Goal: Find specific page/section: Find specific page/section

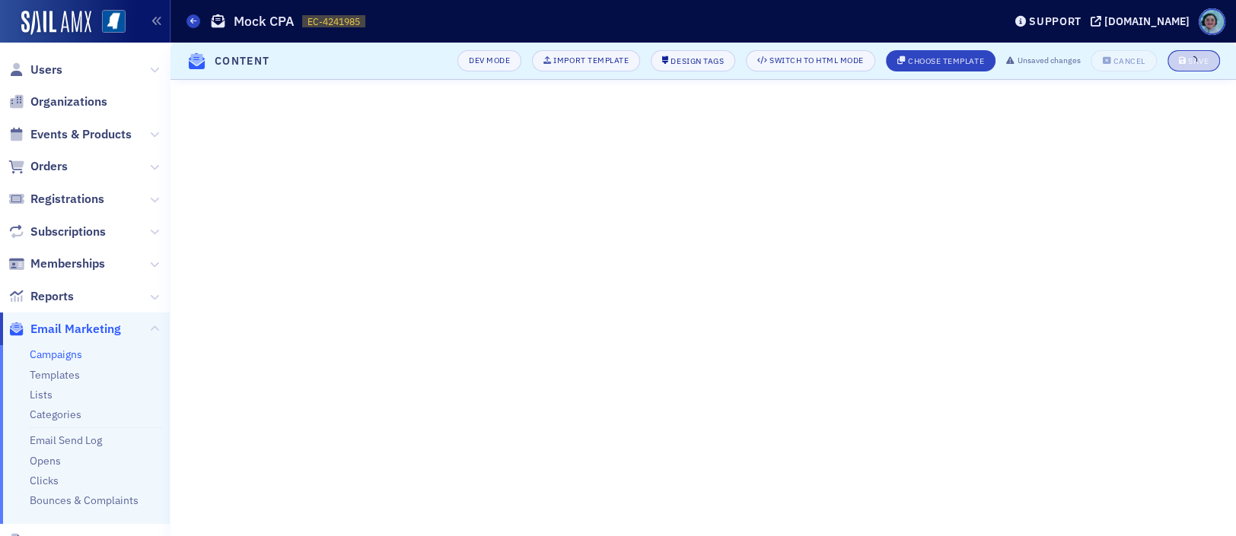
scroll to position [166, 0]
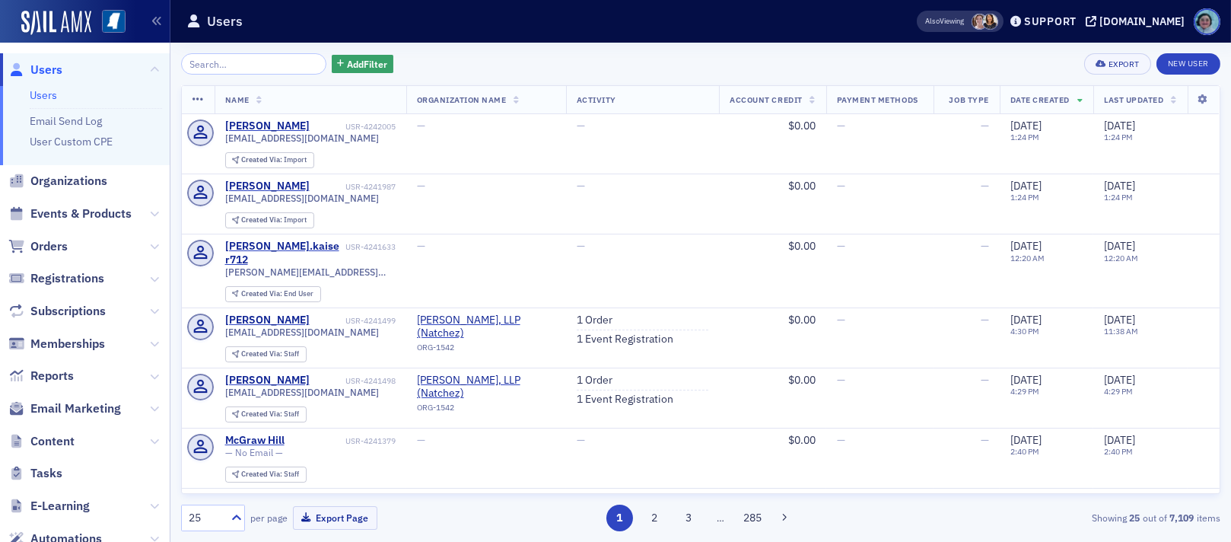
click at [243, 71] on input "search" at bounding box center [253, 63] width 145 height 21
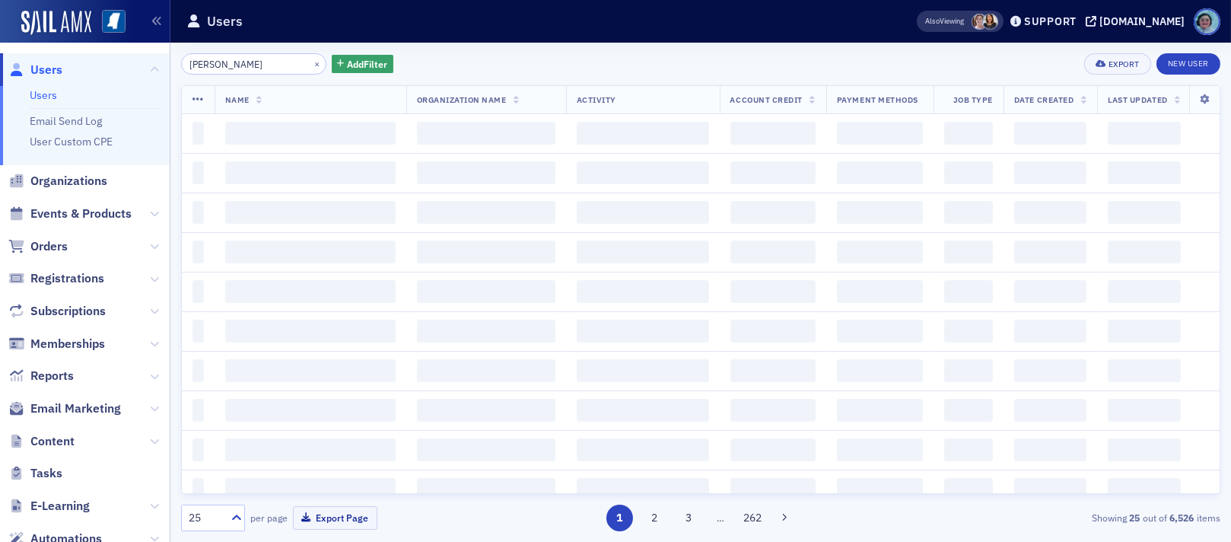
type input "[PERSON_NAME]"
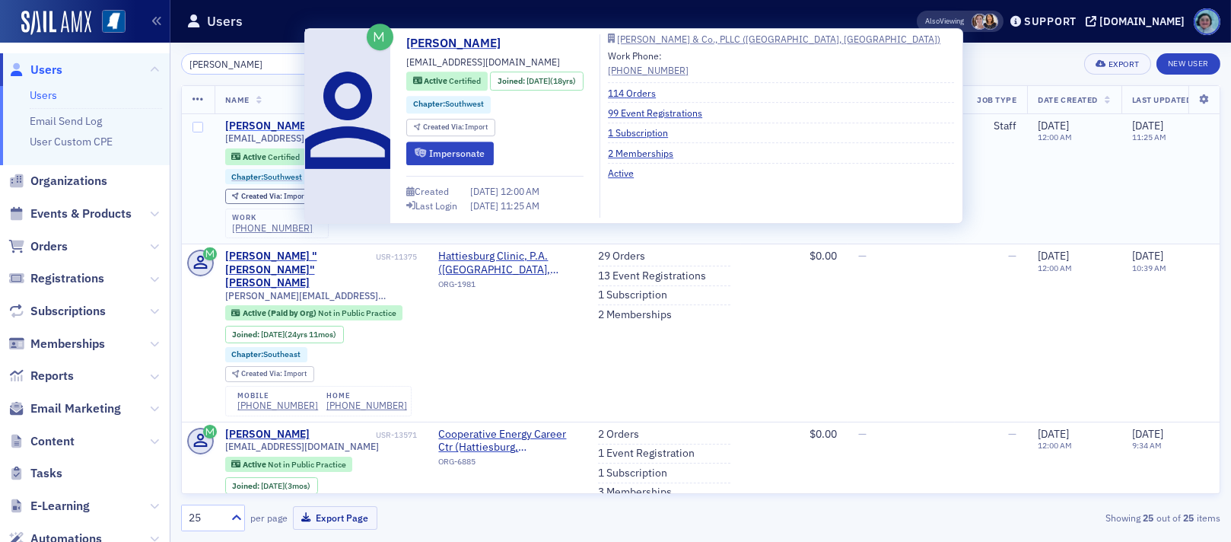
click at [292, 121] on div "[PERSON_NAME]" at bounding box center [267, 126] width 84 height 14
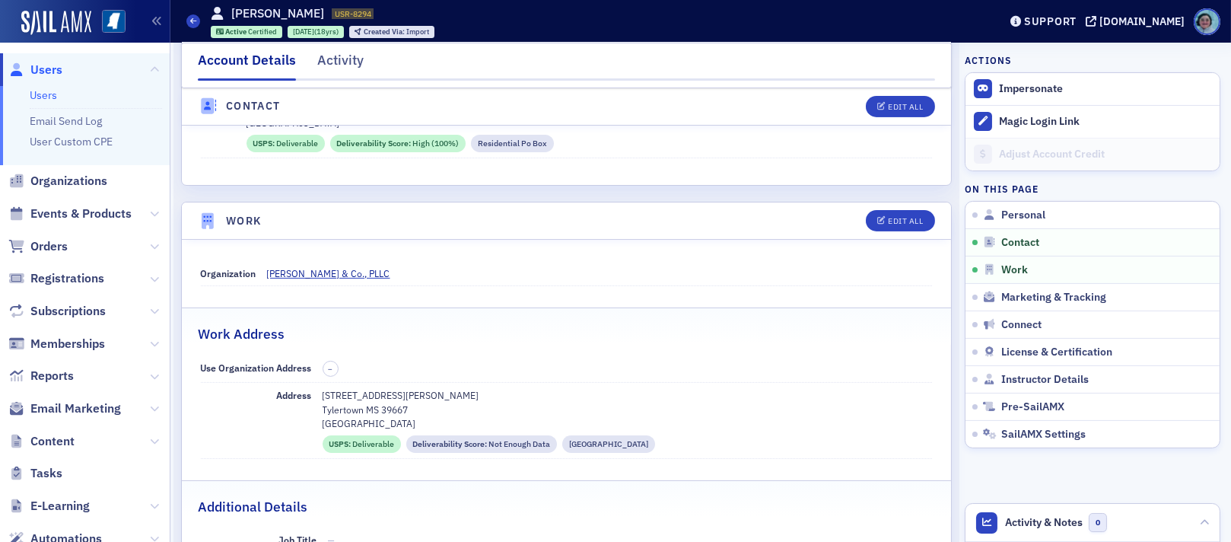
scroll to position [837, 0]
